Goal: Entertainment & Leisure: Consume media (video, audio)

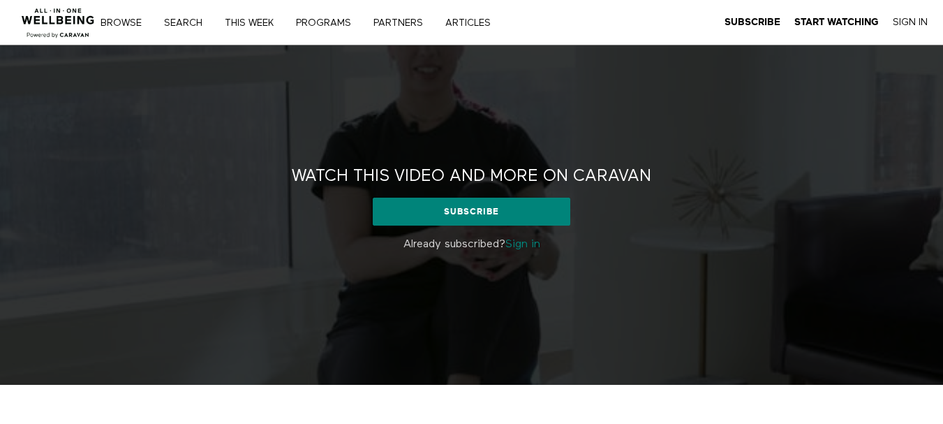
click at [516, 242] on link "Sign in" at bounding box center [522, 244] width 35 height 11
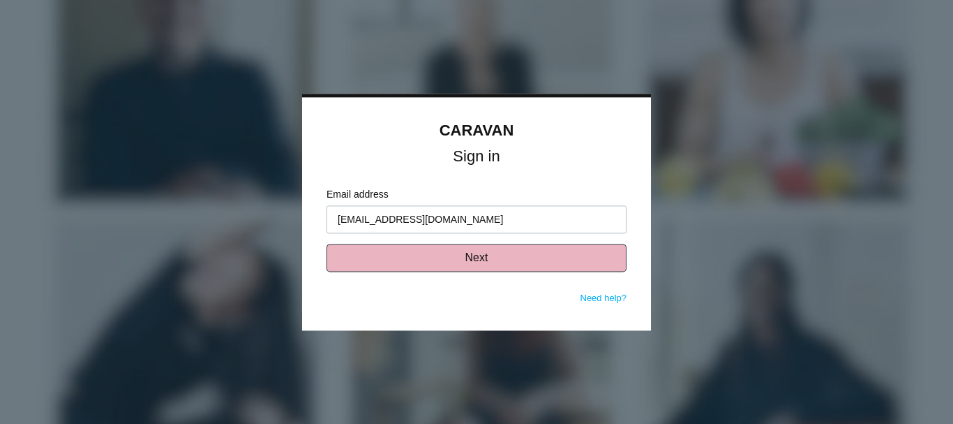
type input "[EMAIL_ADDRESS][DOMAIN_NAME]"
click at [491, 256] on button "Next" at bounding box center [477, 258] width 300 height 28
